Goal: Navigation & Orientation: Find specific page/section

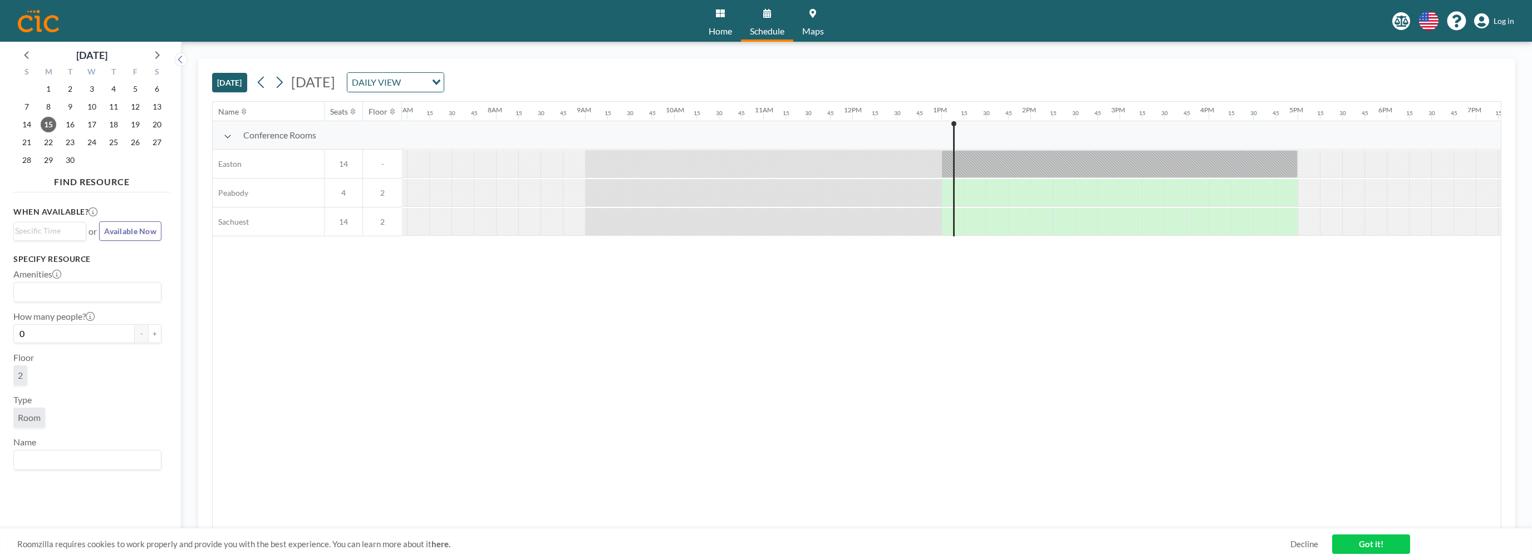
scroll to position [0, 612]
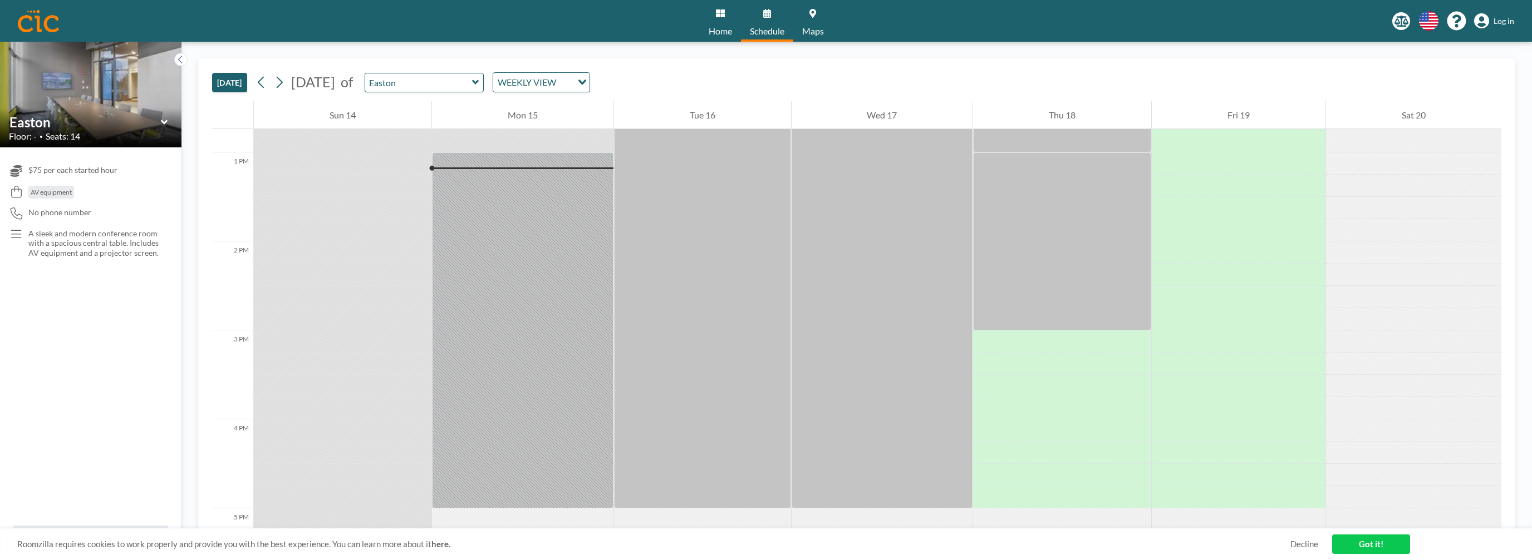
scroll to position [1135, 0]
click at [586, 80] on icon "Search for option" at bounding box center [582, 83] width 8 height 6
click at [479, 81] on icon at bounding box center [475, 82] width 7 height 11
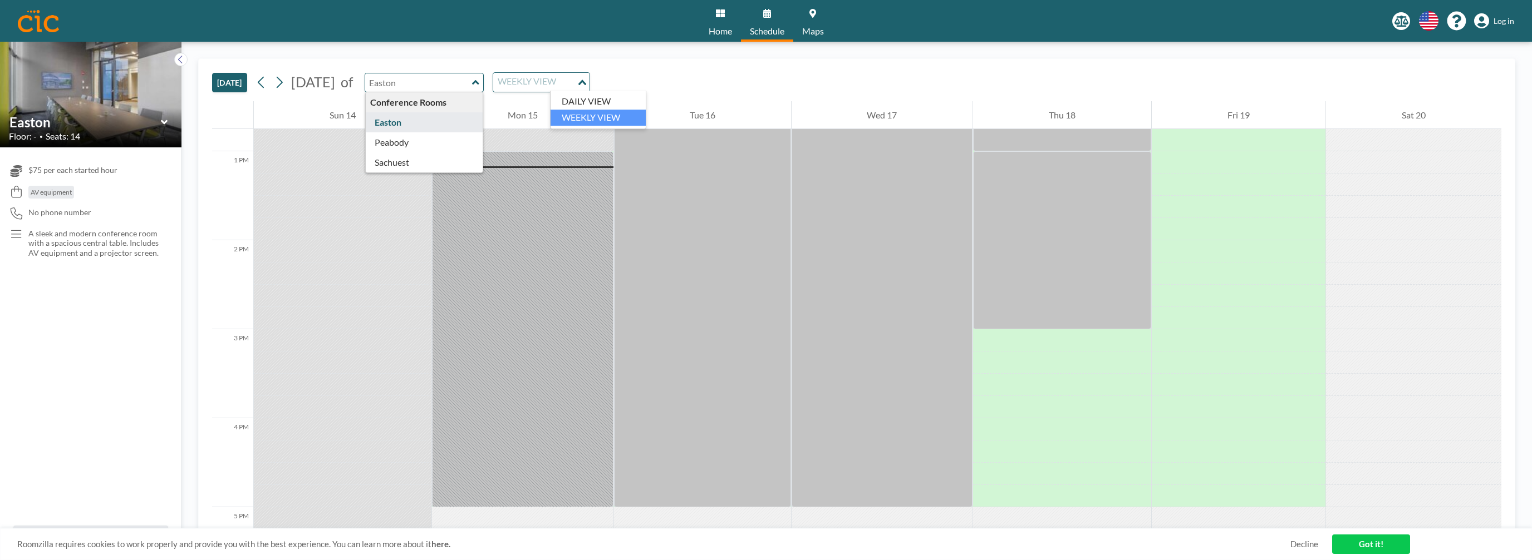
click at [589, 77] on div "Loading..." at bounding box center [583, 81] width 13 height 17
click at [586, 82] on icon "Search for option" at bounding box center [582, 83] width 8 height 6
type input "Sachuest"
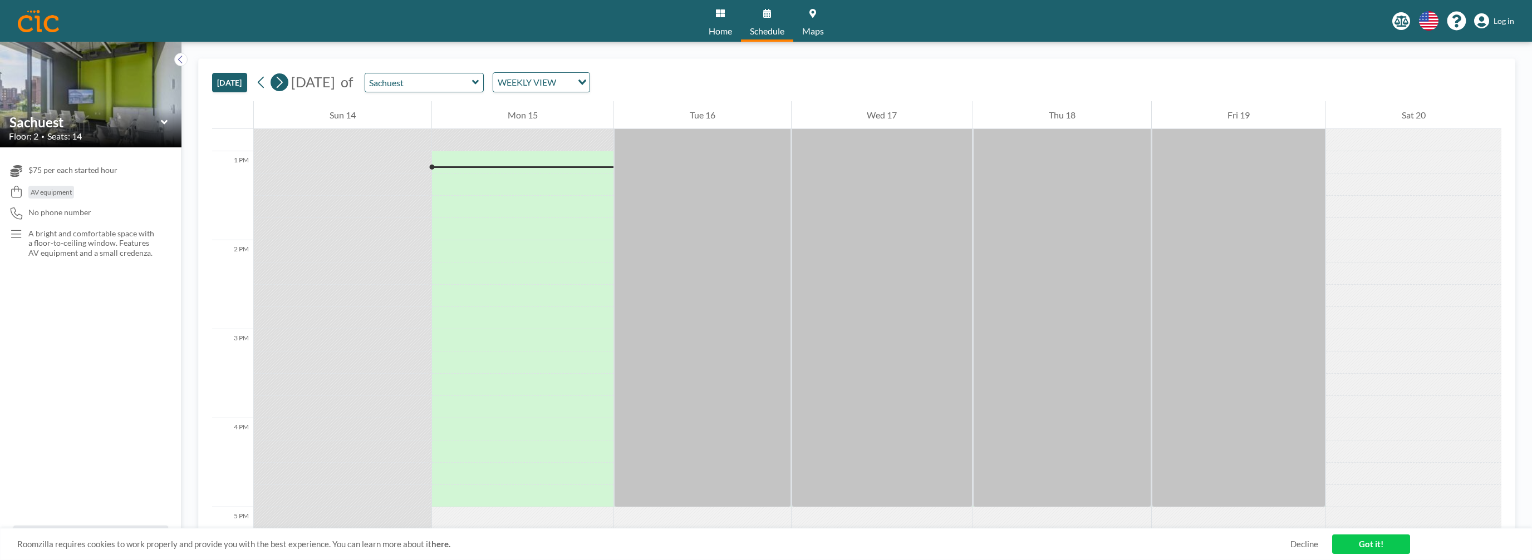
click at [280, 84] on icon at bounding box center [279, 82] width 11 height 17
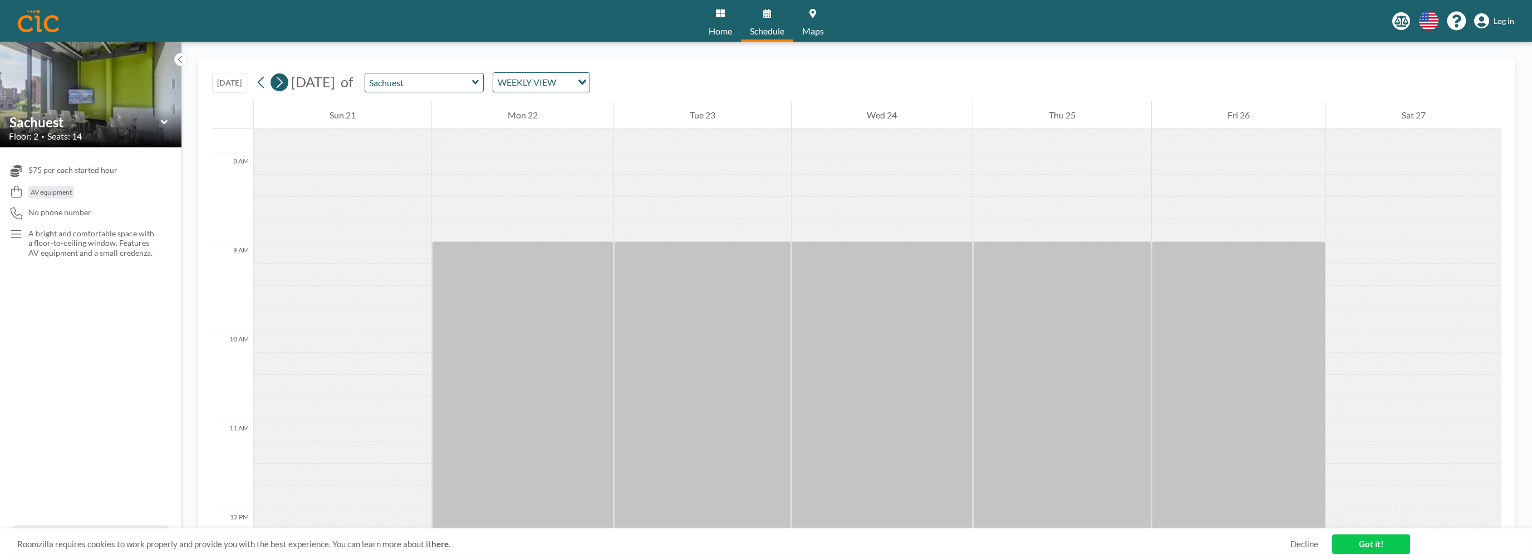
scroll to position [690, 0]
click at [280, 84] on icon at bounding box center [279, 82] width 11 height 17
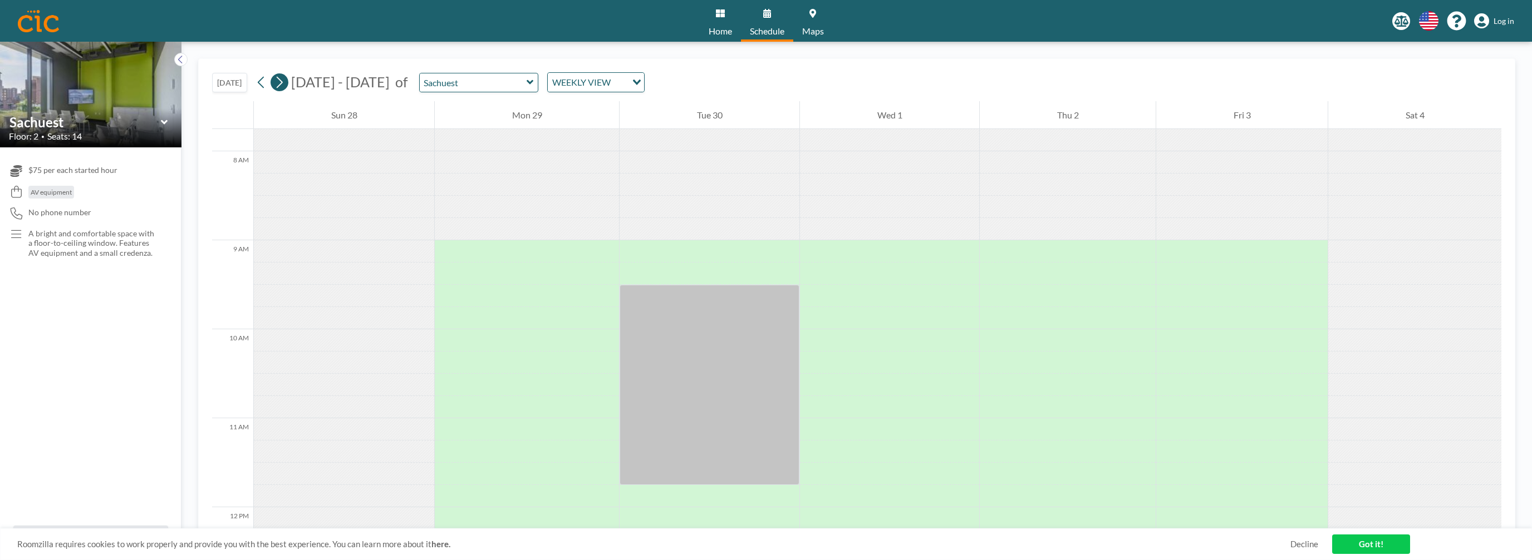
click at [280, 84] on icon at bounding box center [279, 82] width 11 height 17
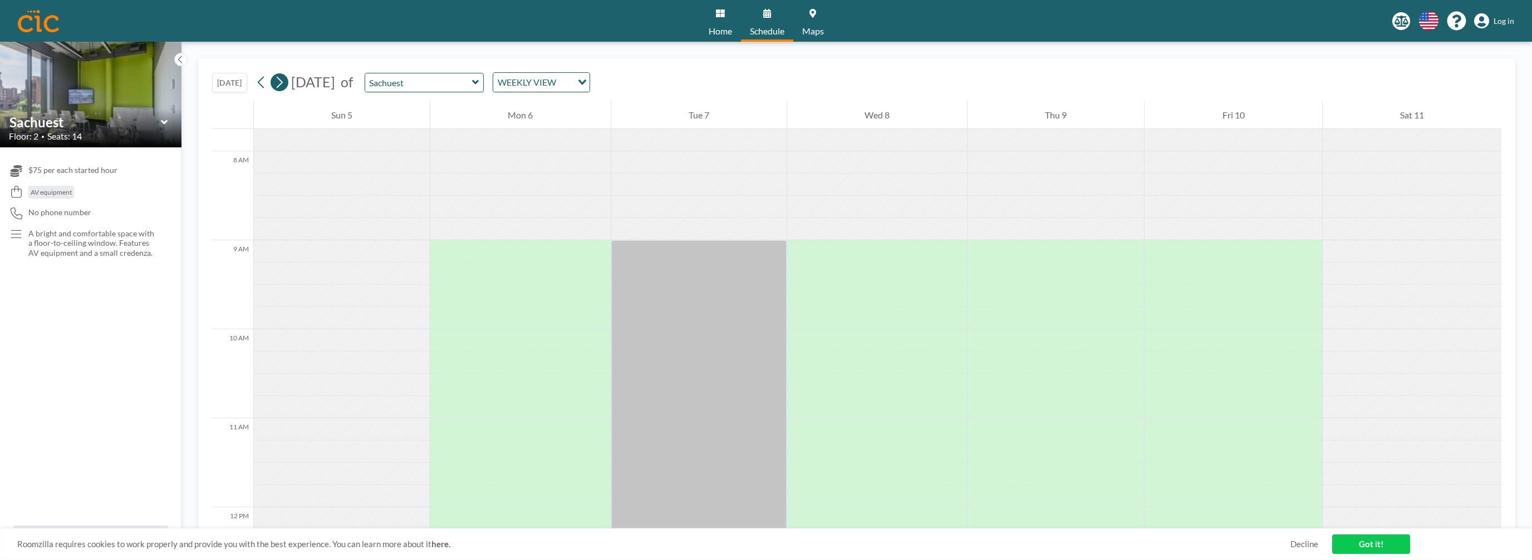
click at [280, 84] on icon at bounding box center [279, 82] width 11 height 17
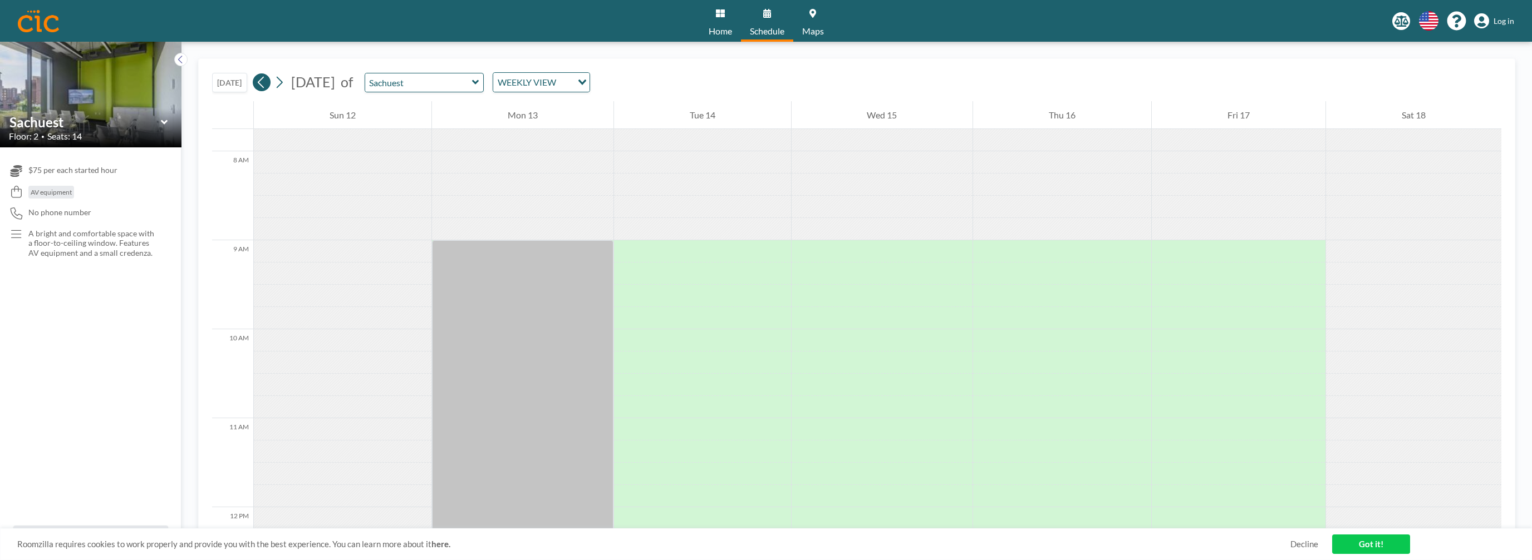
click at [263, 87] on icon at bounding box center [261, 82] width 11 height 17
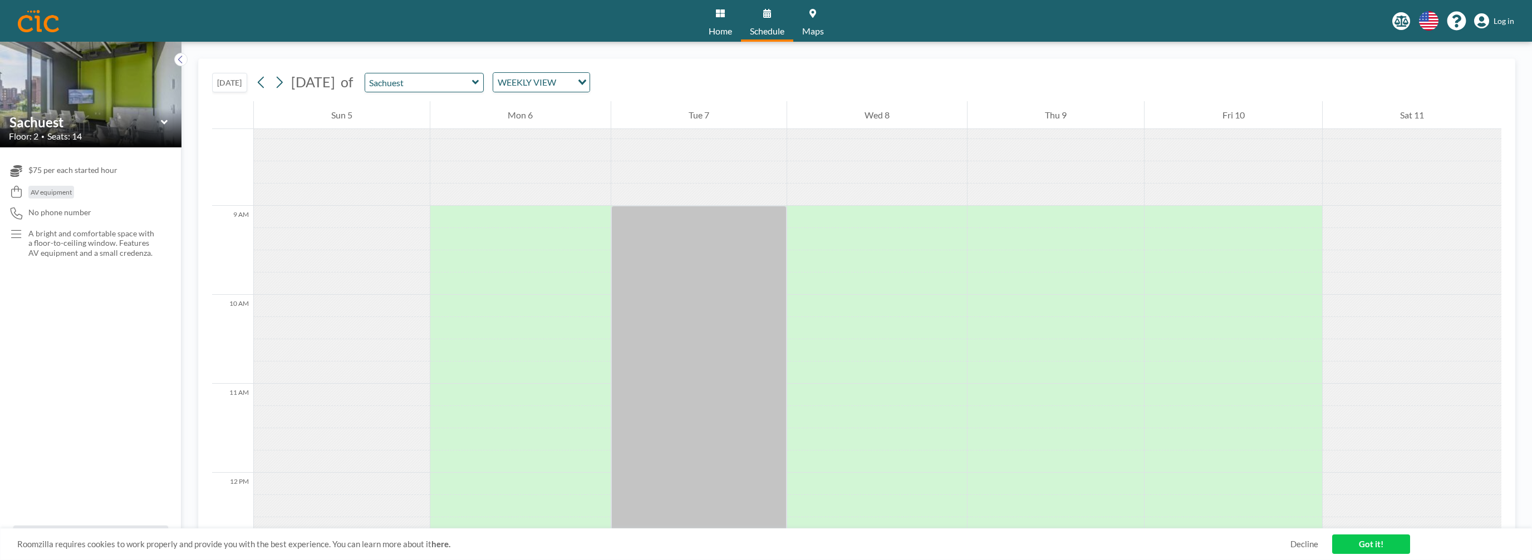
scroll to position [746, 0]
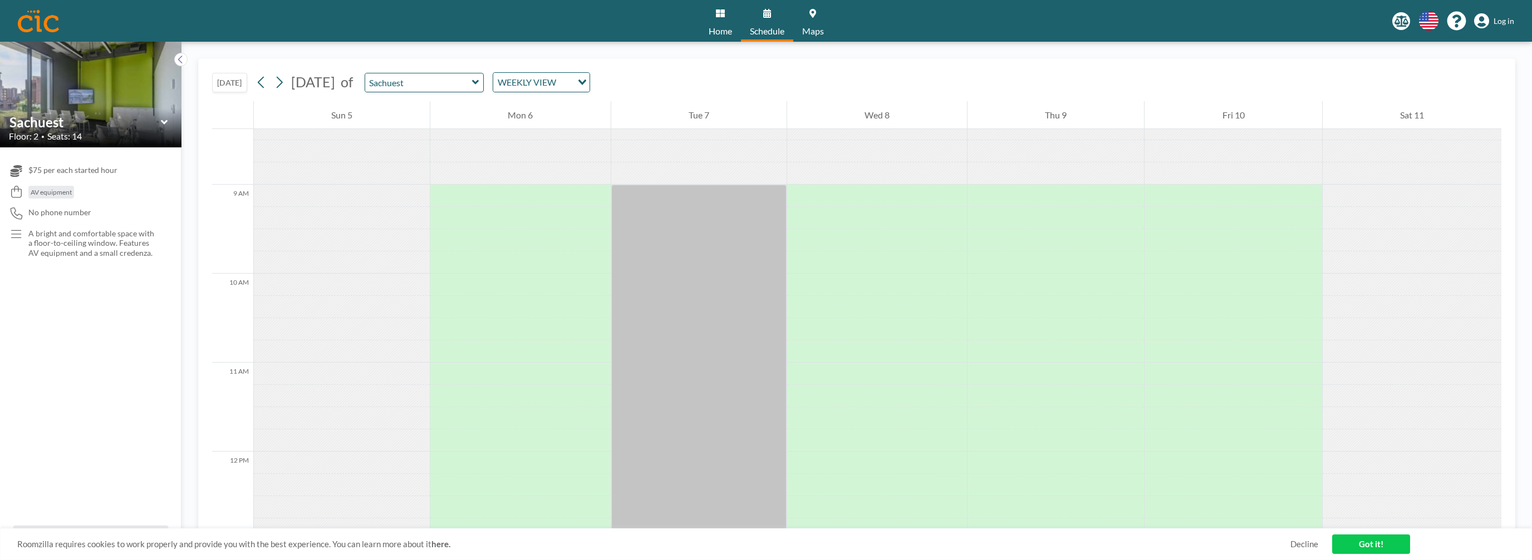
click at [479, 80] on icon at bounding box center [475, 82] width 7 height 11
type input "Easton"
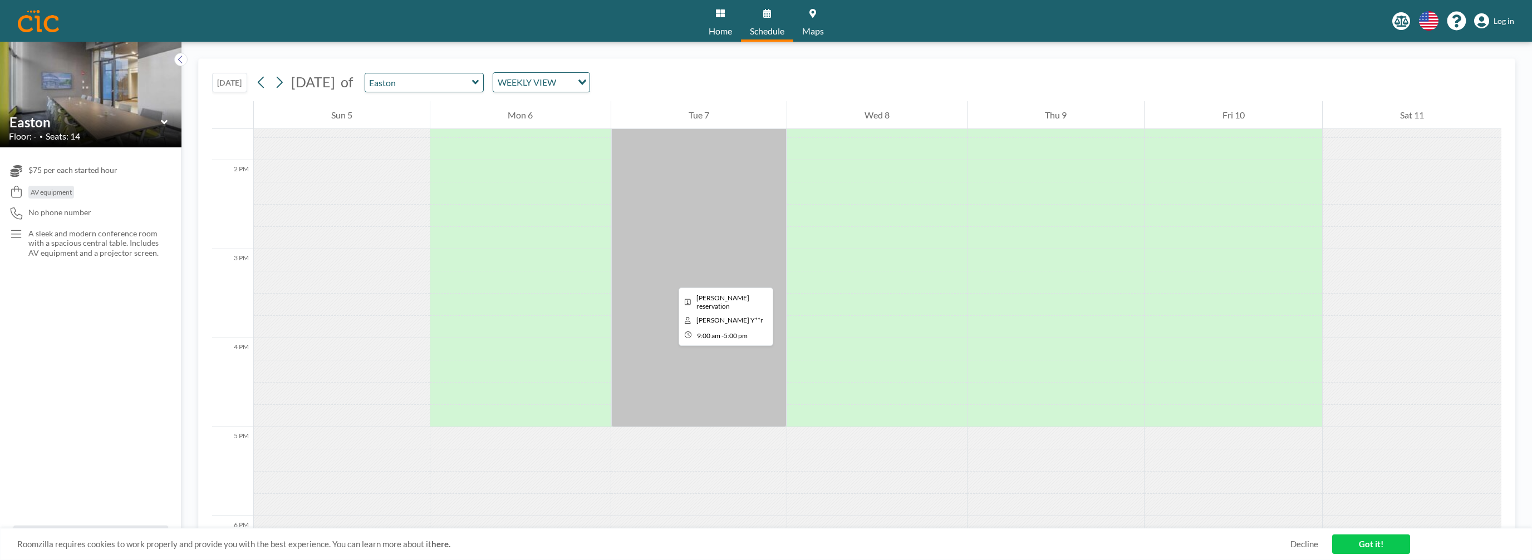
scroll to position [1191, 0]
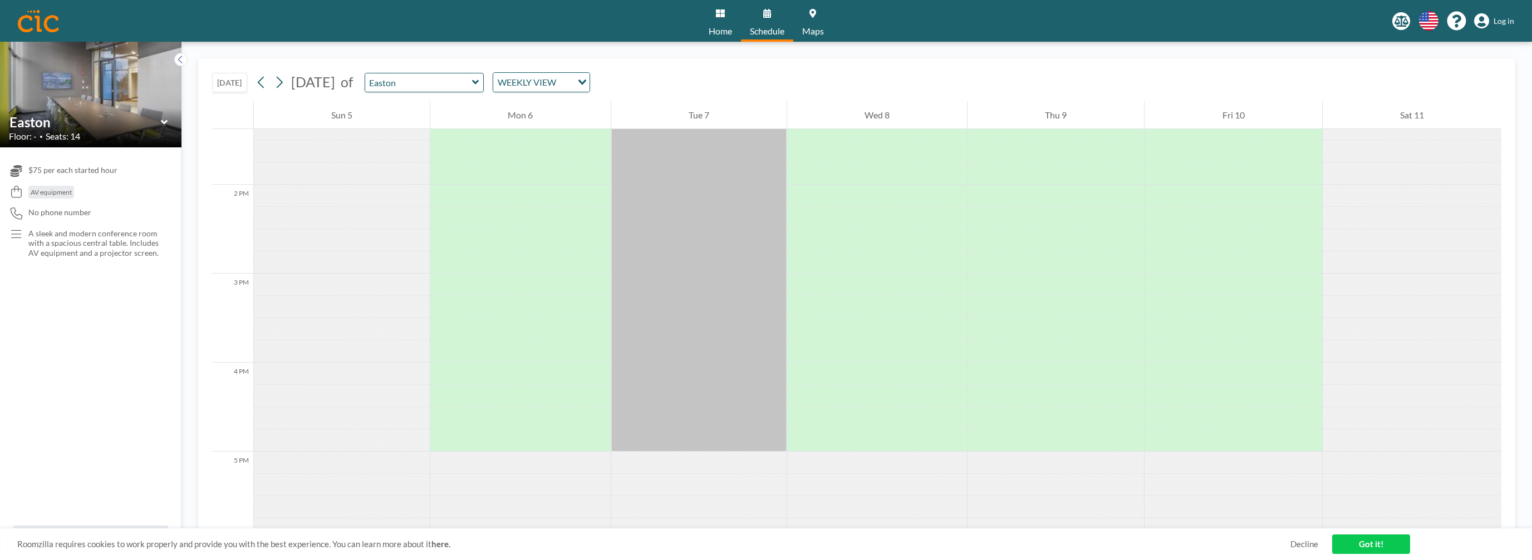
click at [479, 82] on icon at bounding box center [475, 82] width 7 height 11
type input "Peabody"
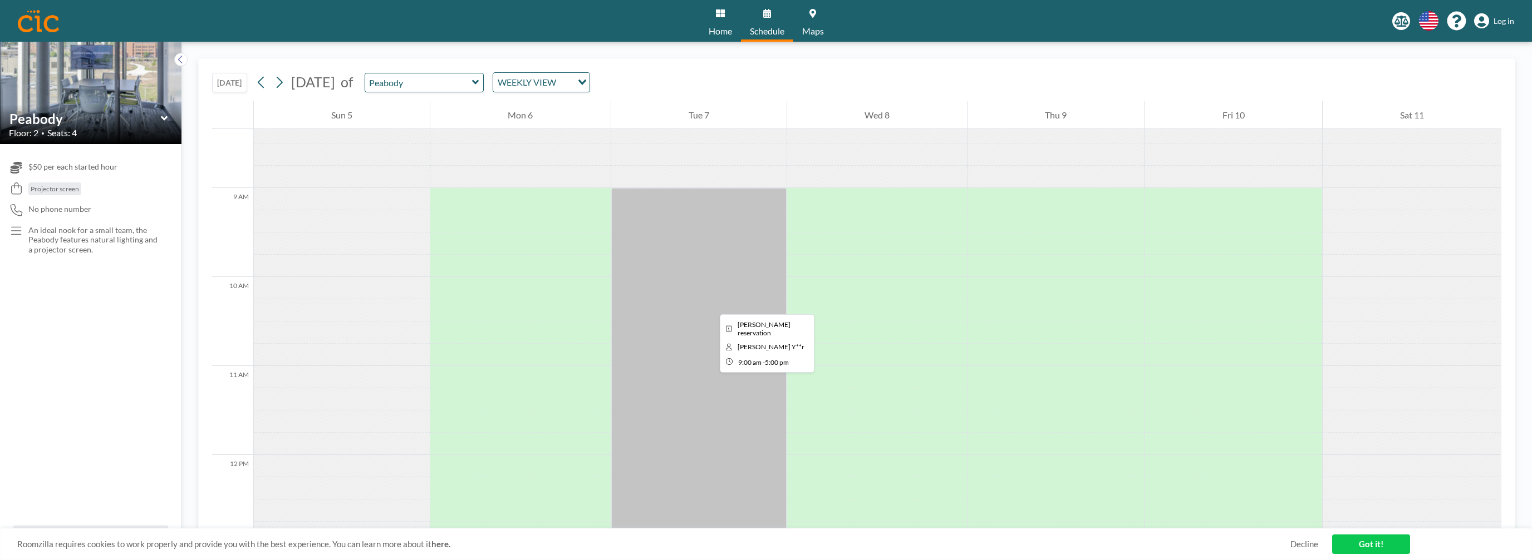
scroll to position [746, 0]
click at [721, 16] on icon at bounding box center [720, 13] width 9 height 9
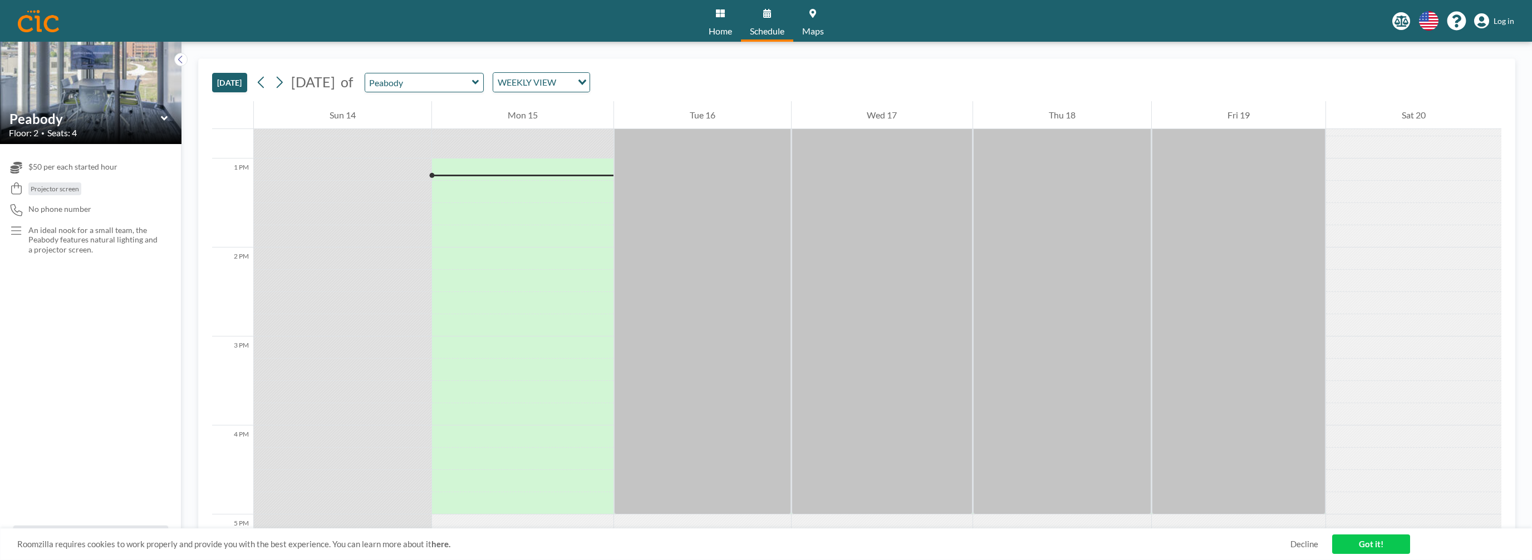
scroll to position [1135, 0]
